Goal: Check status: Check status

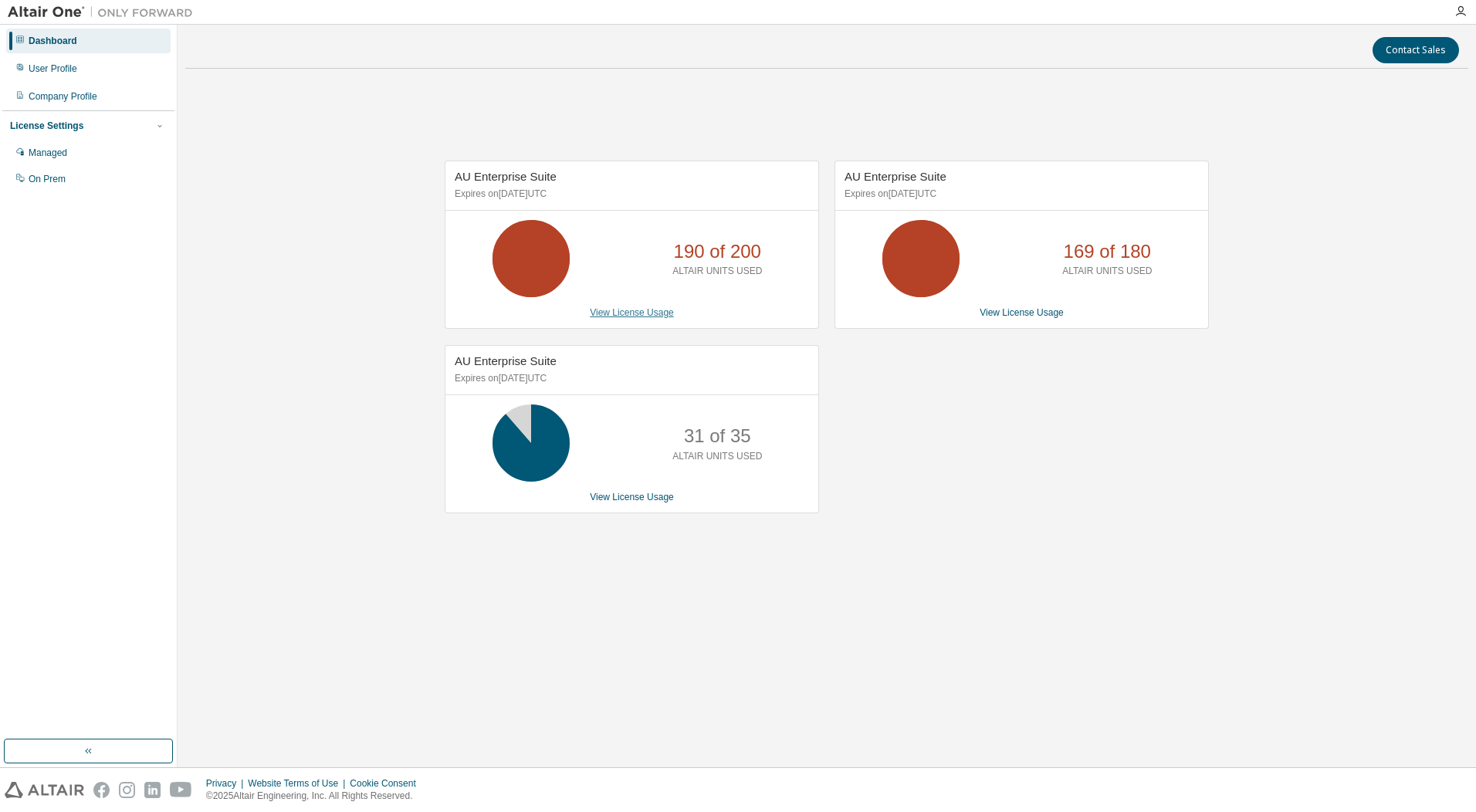
click at [658, 308] on link "View License Usage" at bounding box center [631, 312] width 84 height 11
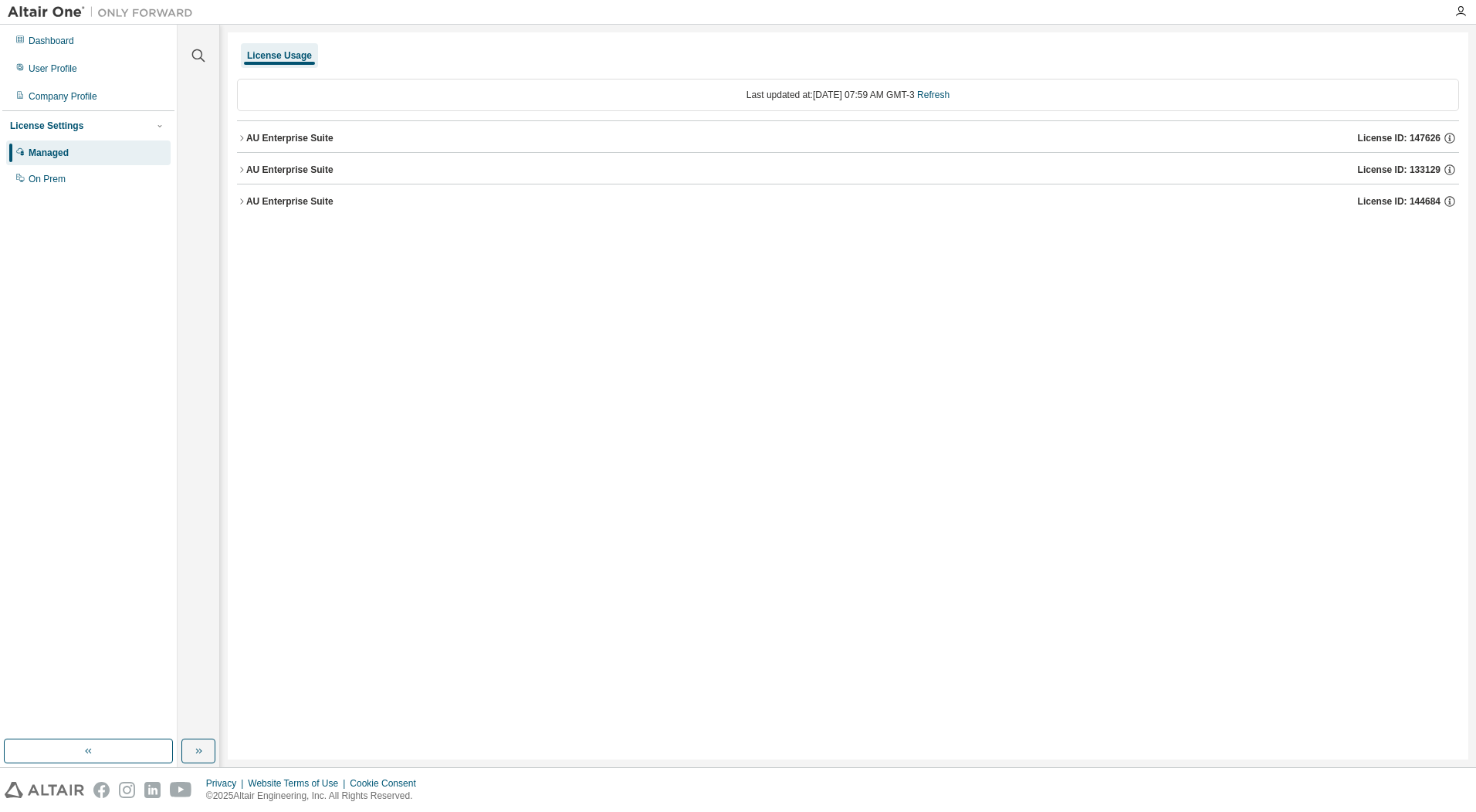
click at [282, 135] on div "AU Enterprise Suite" at bounding box center [289, 138] width 87 height 12
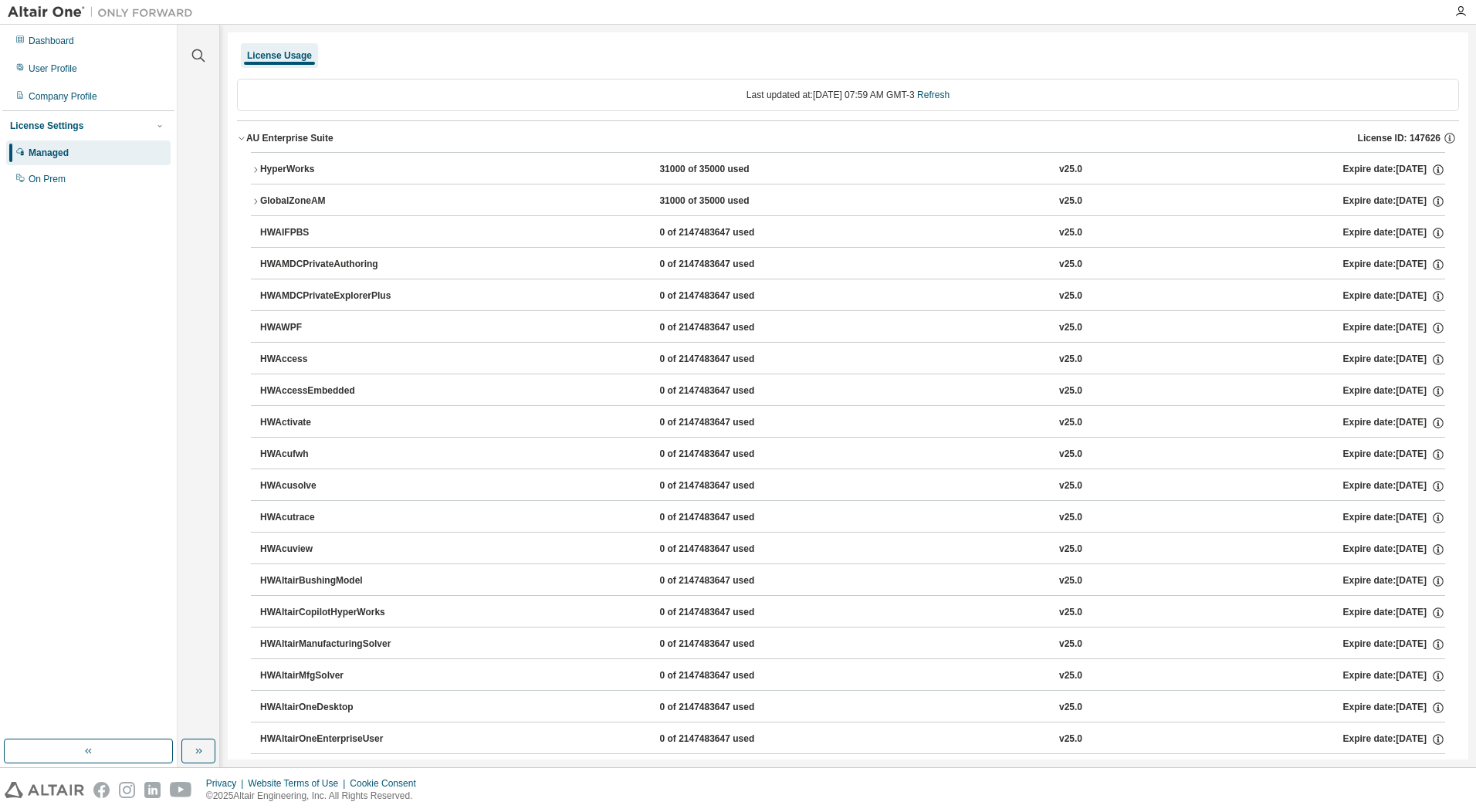
click at [282, 135] on div "AU Enterprise Suite" at bounding box center [289, 138] width 87 height 12
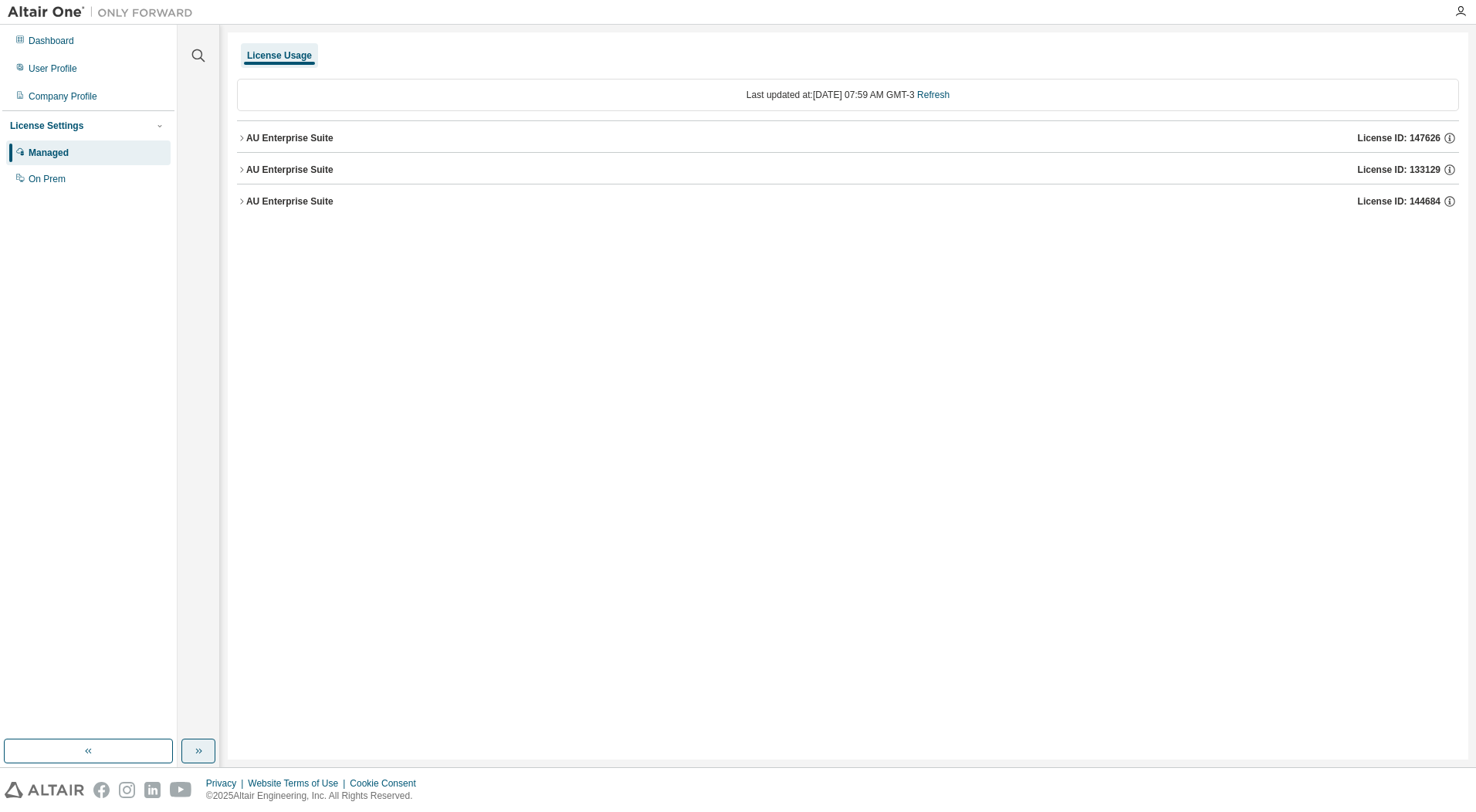
click at [203, 748] on icon "button" at bounding box center [198, 751] width 12 height 12
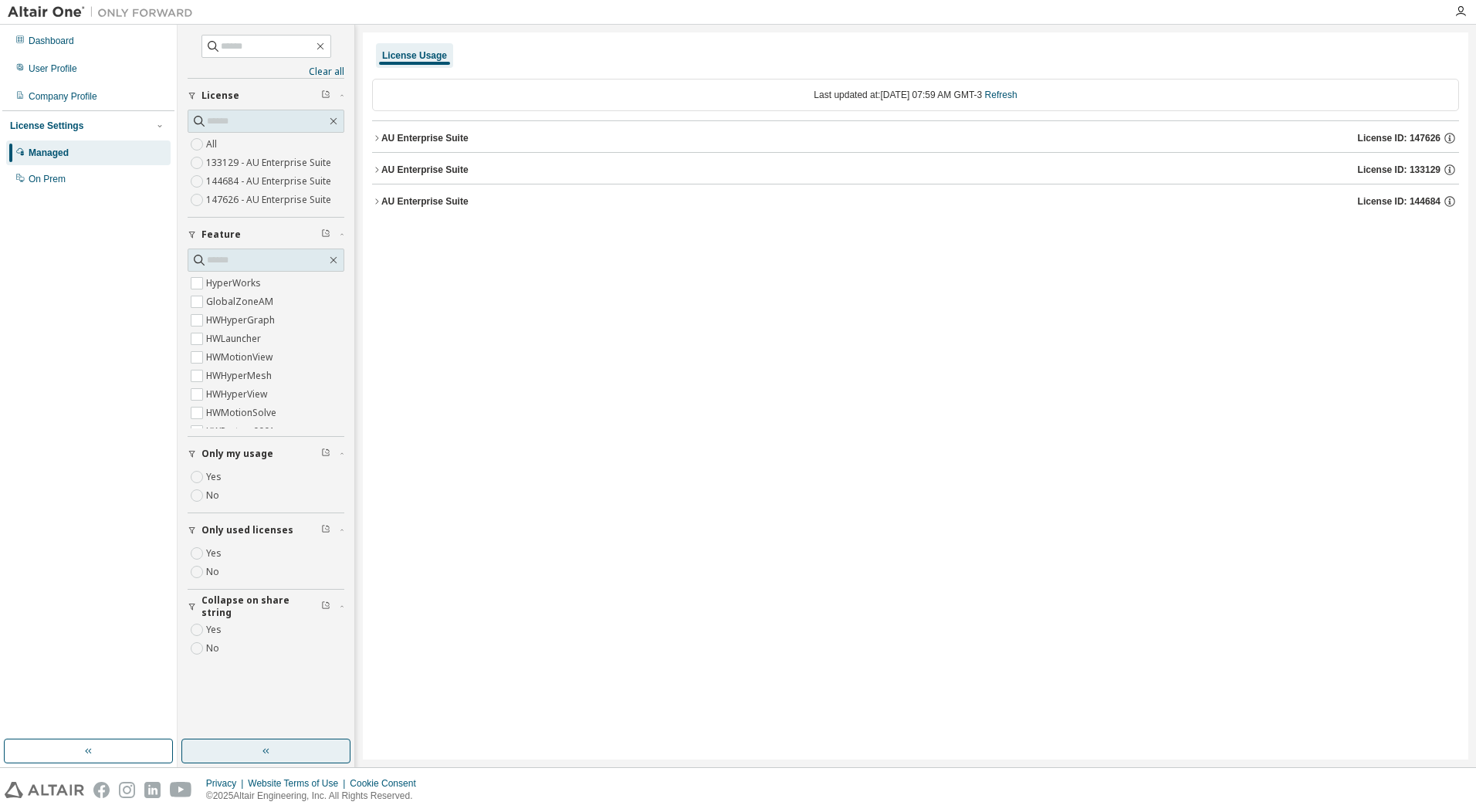
click at [438, 138] on div "AU Enterprise Suite" at bounding box center [425, 138] width 87 height 12
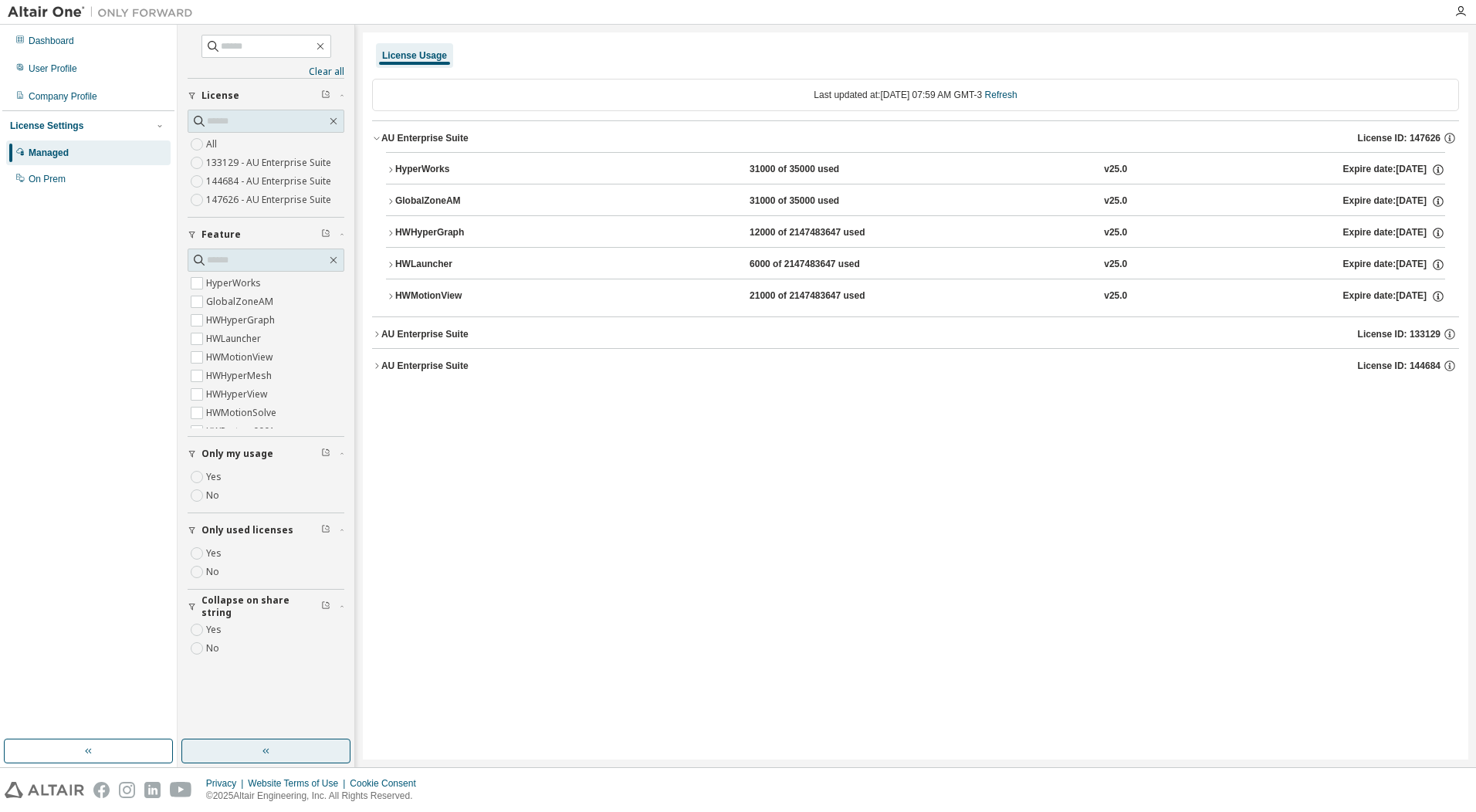
click at [445, 329] on div "AU Enterprise Suite" at bounding box center [425, 333] width 87 height 12
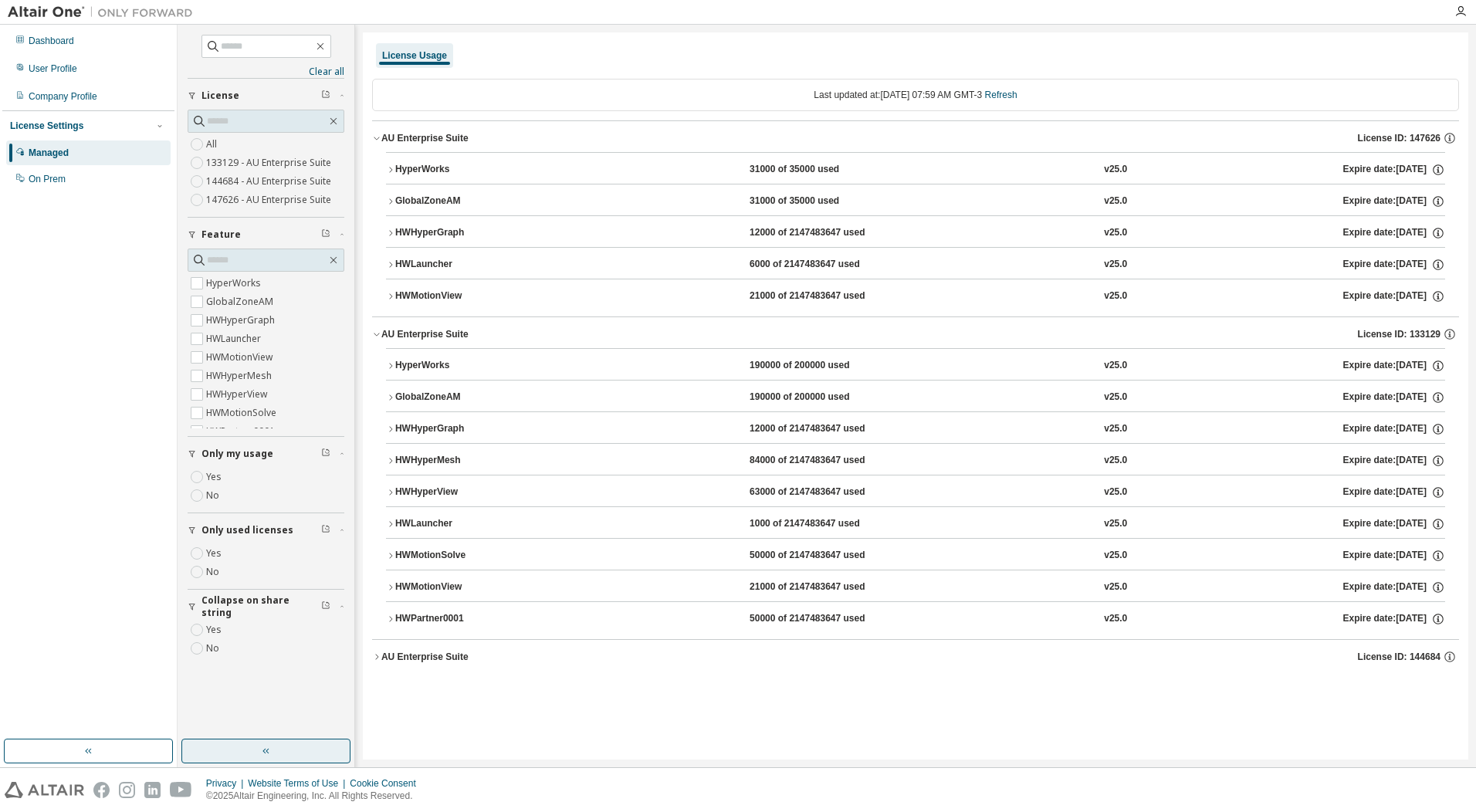
click at [444, 661] on div "AU Enterprise Suite" at bounding box center [425, 656] width 87 height 12
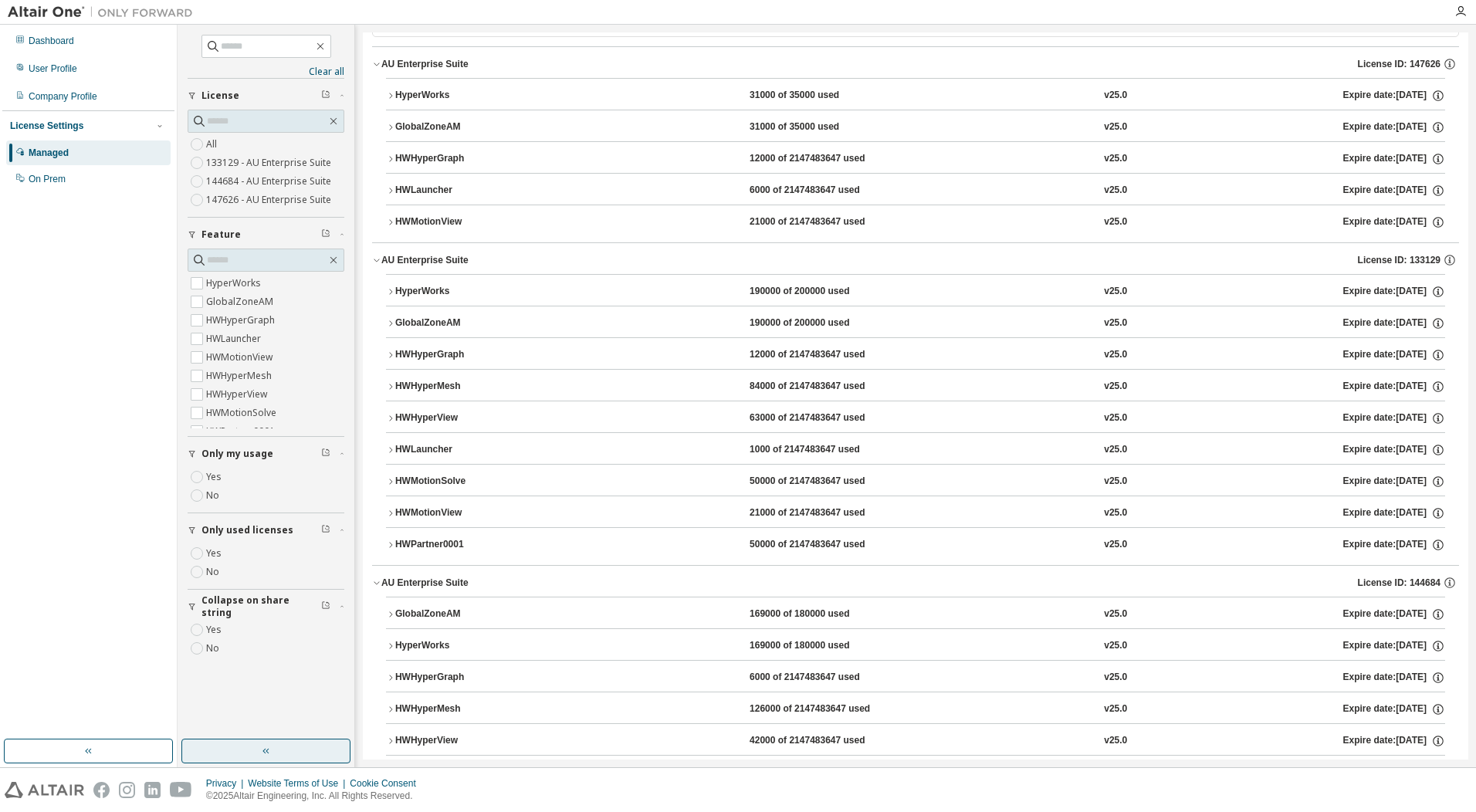
scroll to position [129, 0]
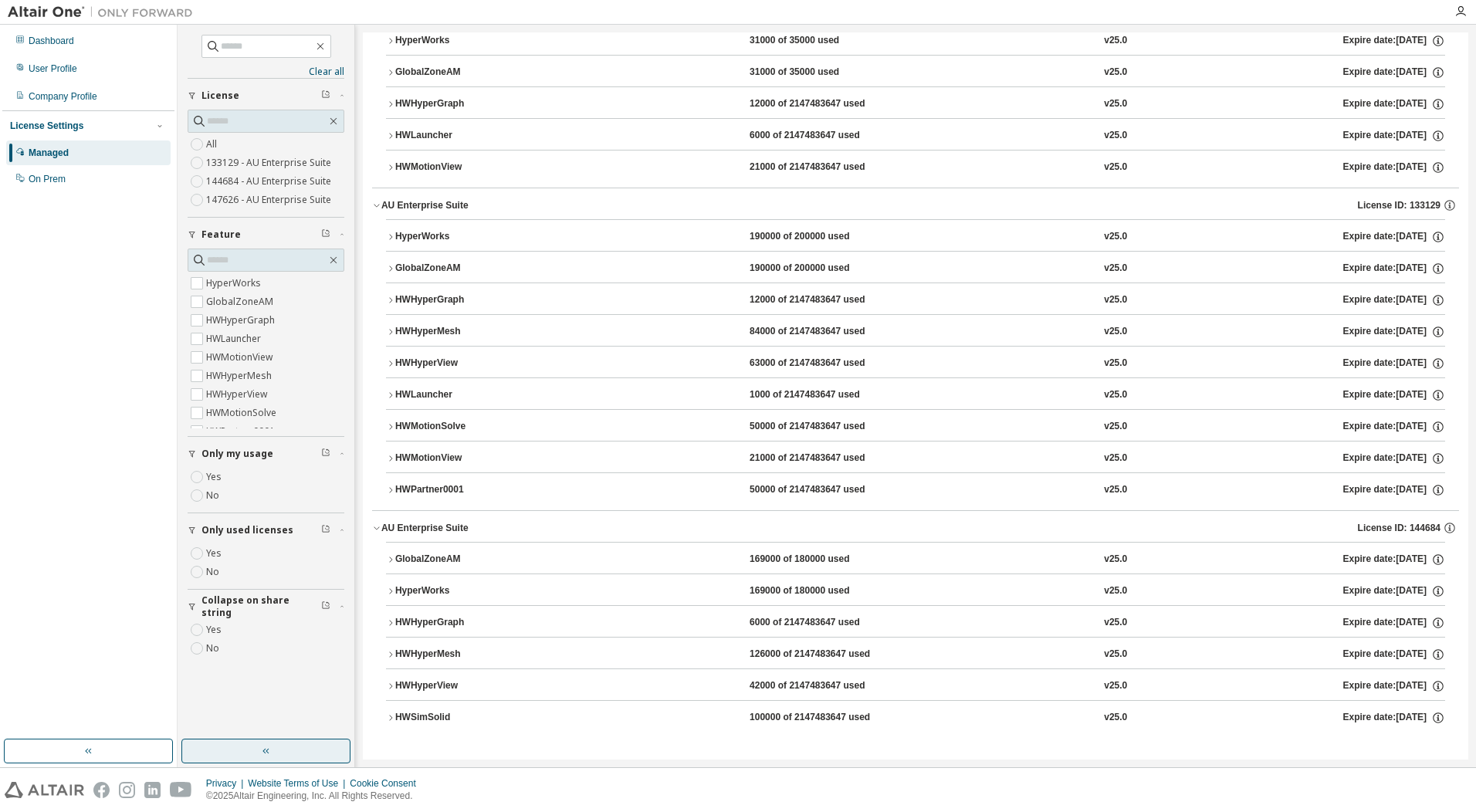
click at [443, 722] on div "HWSimSolid" at bounding box center [465, 717] width 139 height 14
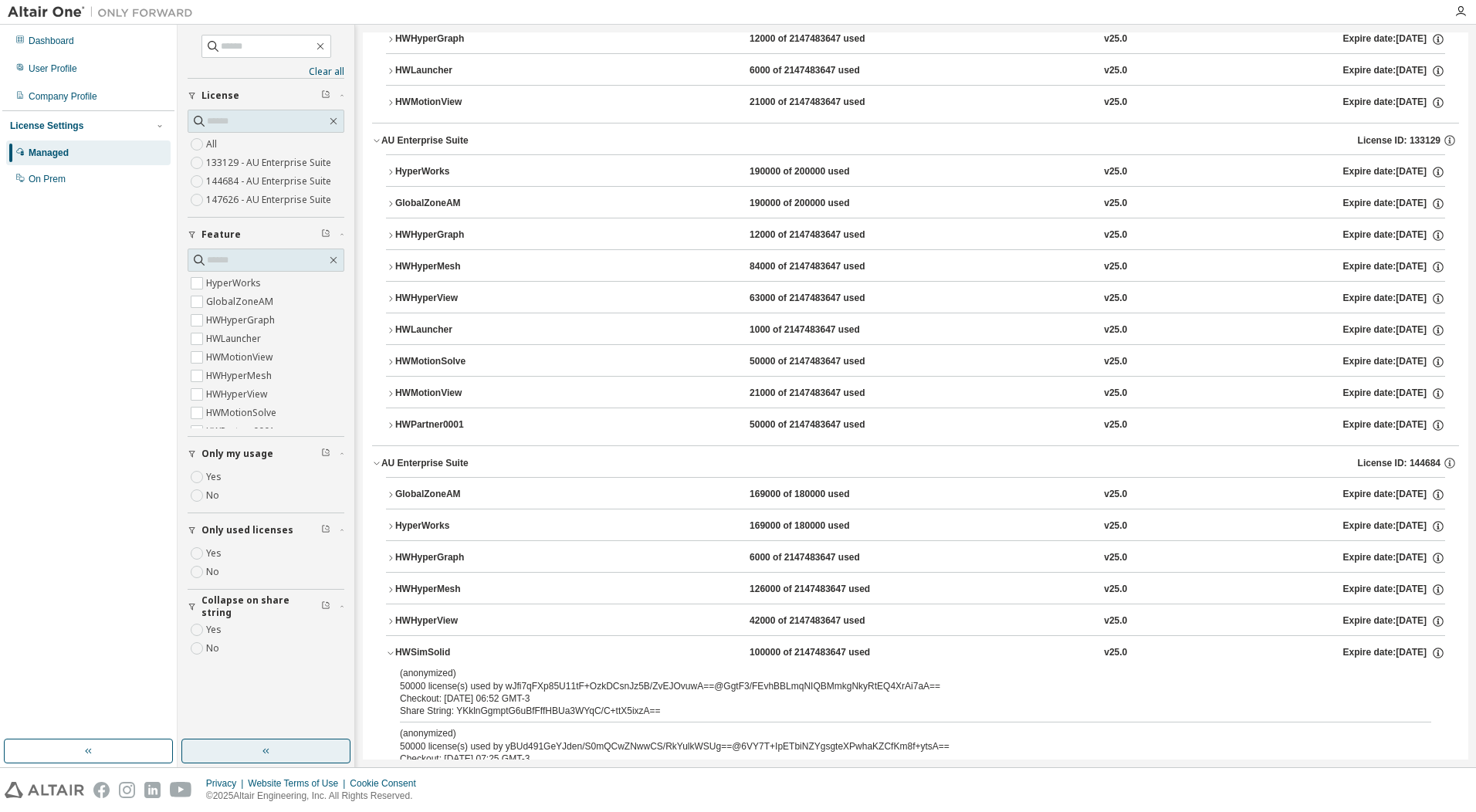
scroll to position [245, 0]
